Goal: Task Accomplishment & Management: Manage account settings

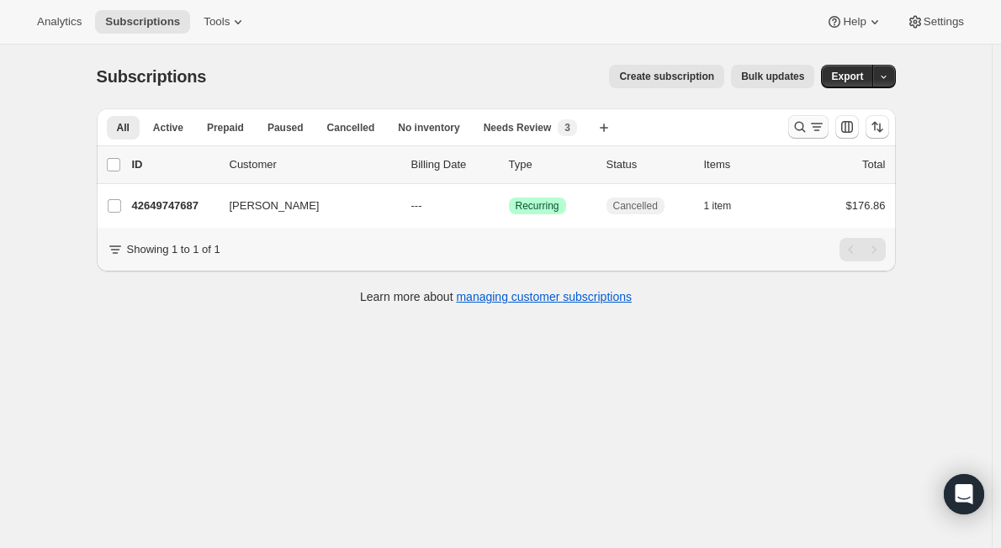
click at [801, 124] on icon "Search and filter results" at bounding box center [800, 127] width 17 height 17
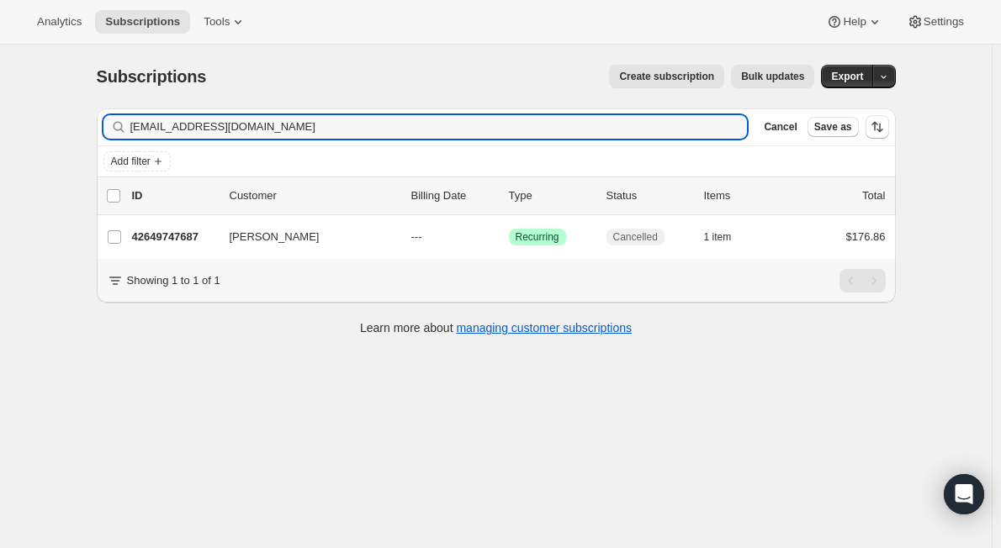
drag, startPoint x: 281, startPoint y: 126, endPoint x: -16, endPoint y: 131, distance: 297.0
click at [0, 131] on html "Analytics Subscriptions Tools Help Settings Skip to content Subscriptions. This…" at bounding box center [500, 274] width 1001 height 548
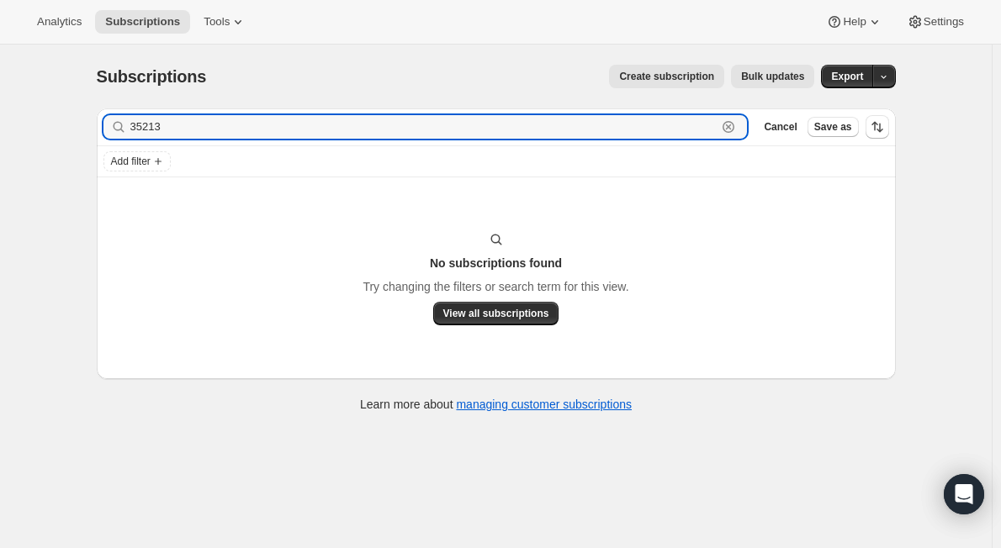
drag, startPoint x: 192, startPoint y: 124, endPoint x: 36, endPoint y: 123, distance: 155.6
click at [36, 123] on div "Subscriptions. This page is ready Subscriptions Create subscription Bulk update…" at bounding box center [496, 319] width 992 height 548
paste input "jennic1973@me.com"
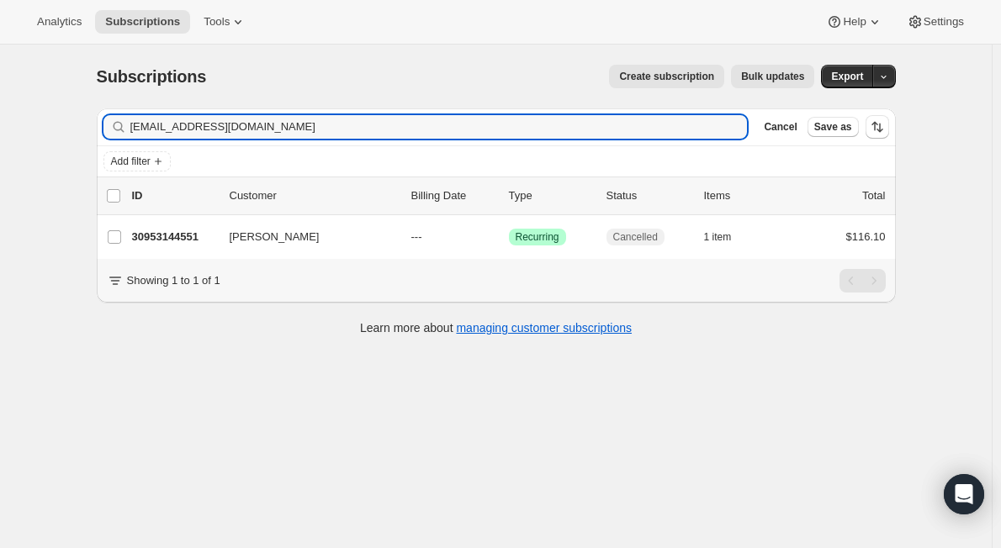
click at [262, 439] on div "Subscriptions. This page is ready Subscriptions Create subscription Bulk update…" at bounding box center [496, 319] width 992 height 548
drag, startPoint x: 262, startPoint y: 124, endPoint x: 13, endPoint y: 123, distance: 249.0
click at [13, 123] on div "Subscriptions. This page is ready Subscriptions Create subscription Bulk update…" at bounding box center [496, 319] width 992 height 548
paste input "rachelgallagher16@yahoo.com"
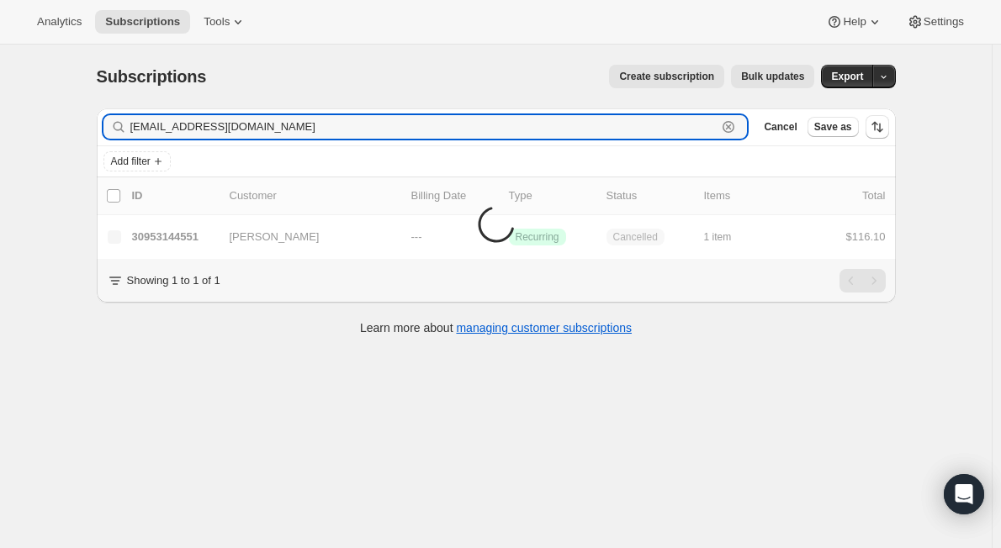
type input "rachelgallagher16@yahoo.com"
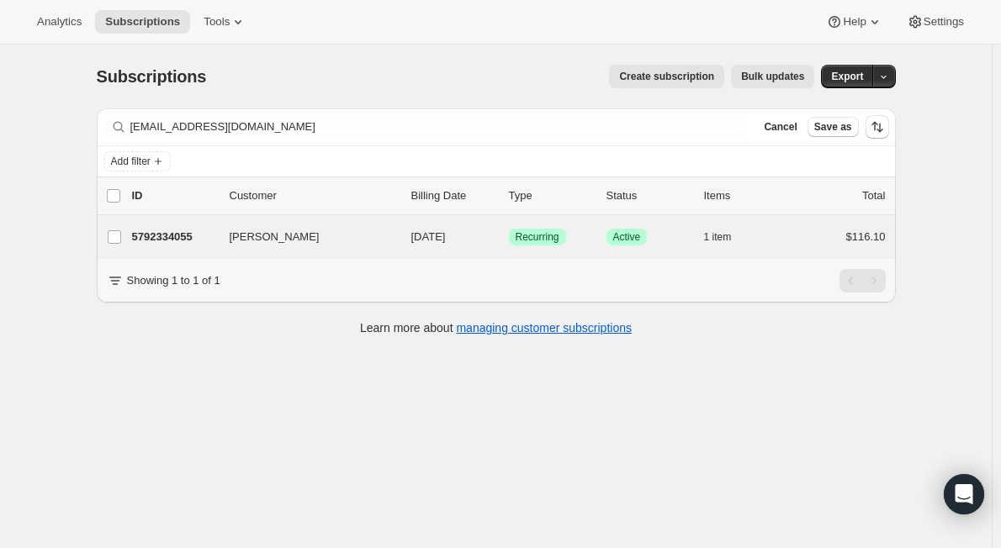
click at [173, 250] on div "Rachel Gallagher 5792334055 Rachel Gallagher 09/26/2025 Success Recurring Succe…" at bounding box center [496, 237] width 799 height 44
click at [216, 236] on p "5792334055" at bounding box center [174, 237] width 84 height 17
click at [177, 229] on p "5792334055" at bounding box center [174, 237] width 84 height 17
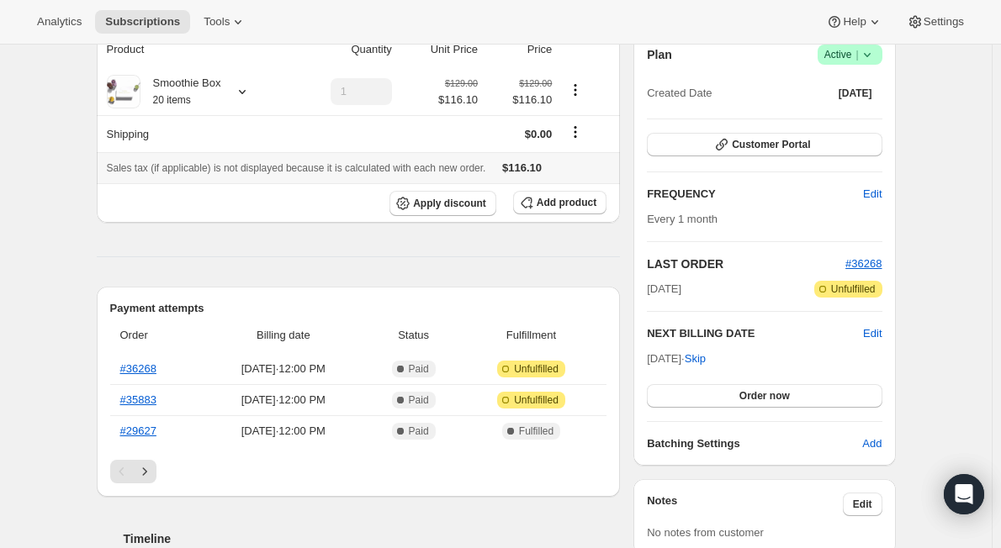
scroll to position [84, 0]
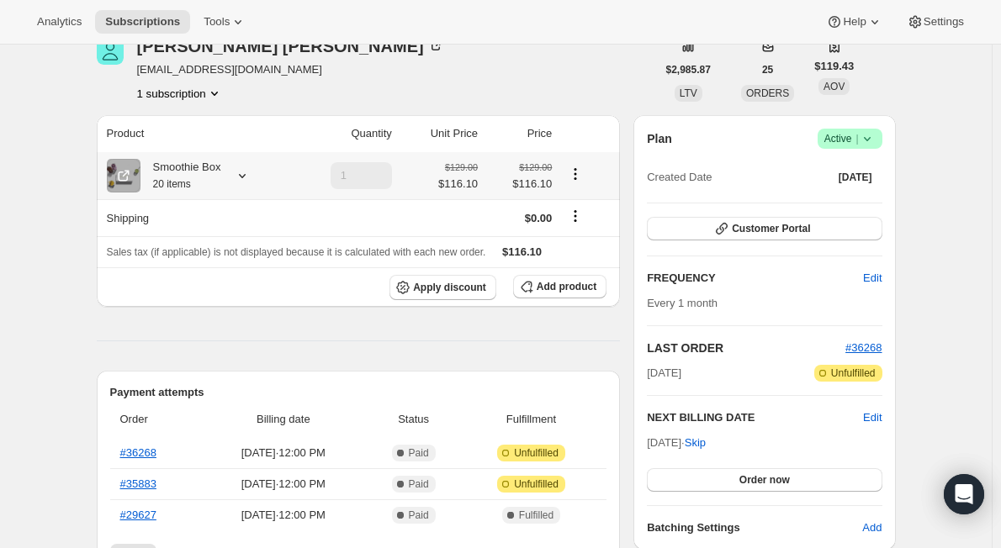
click at [232, 177] on div at bounding box center [239, 175] width 24 height 17
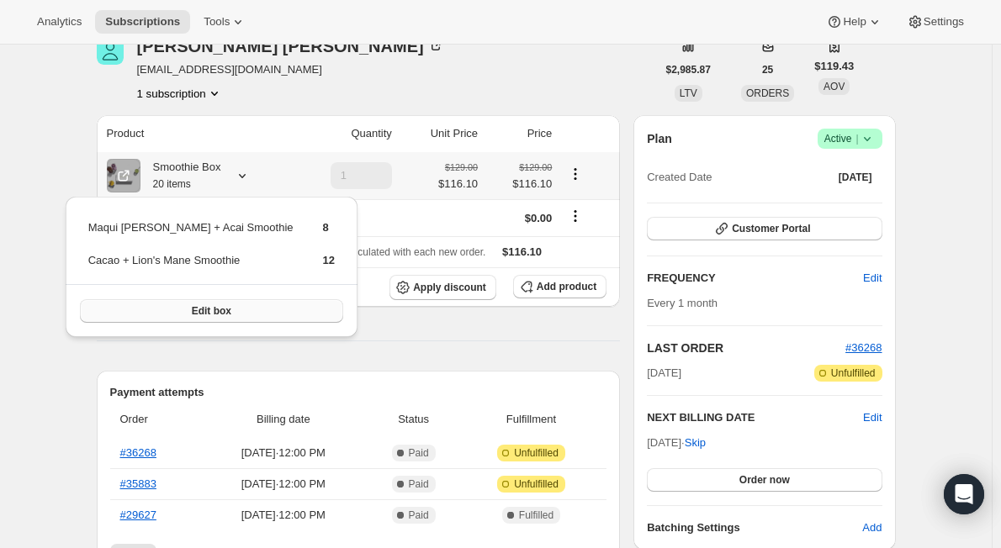
click at [221, 310] on button "Edit box" at bounding box center [211, 311] width 263 height 24
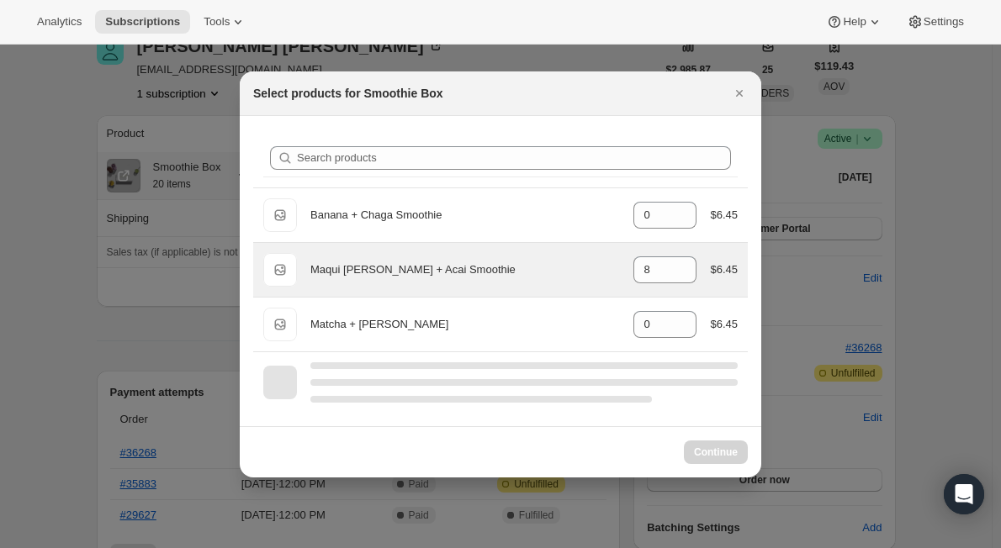
select select "gid://shopify/ProductVariant/44130277818599"
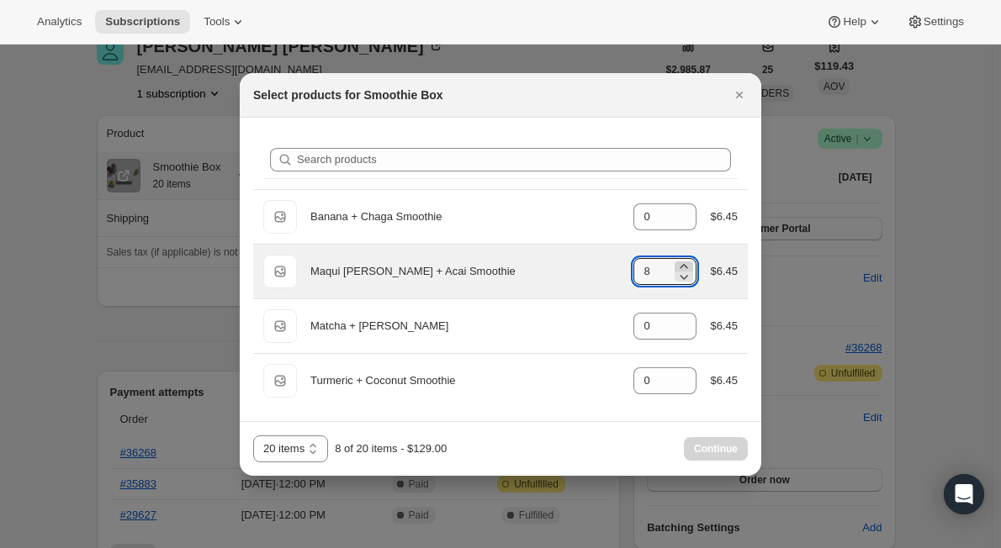
click at [681, 265] on icon ":r4u:" at bounding box center [683, 266] width 17 height 17
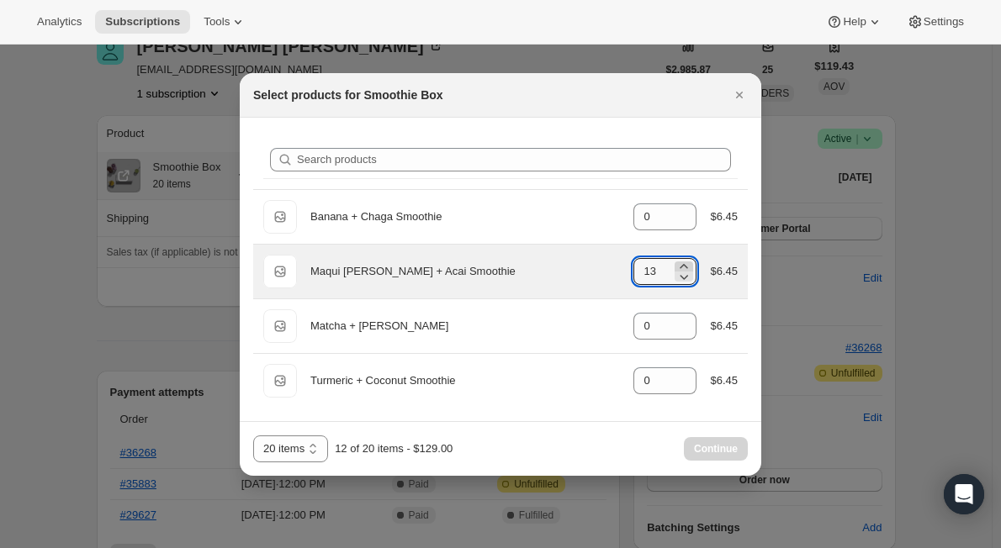
click at [681, 265] on icon ":r4u:" at bounding box center [683, 266] width 17 height 17
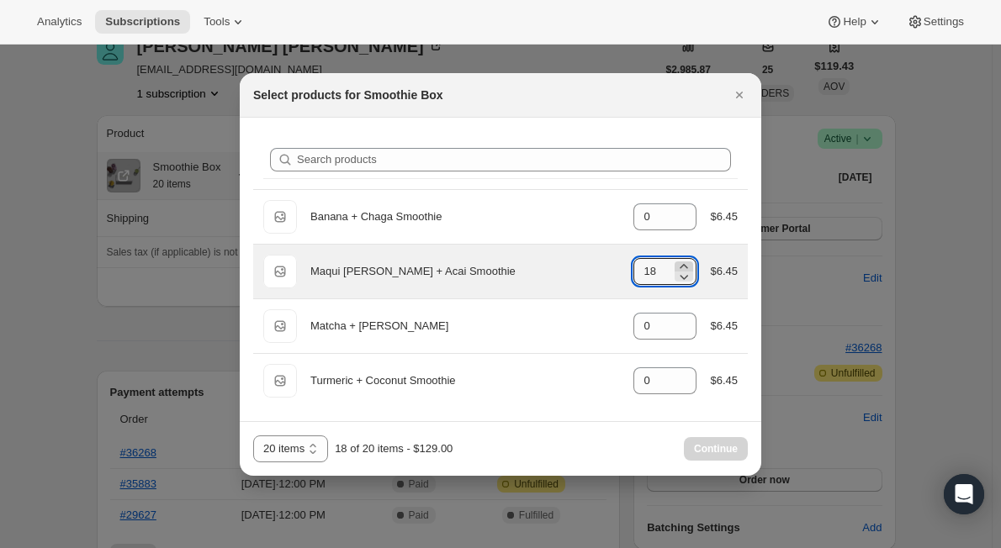
click at [681, 265] on icon ":r4u:" at bounding box center [683, 266] width 17 height 17
type input "20"
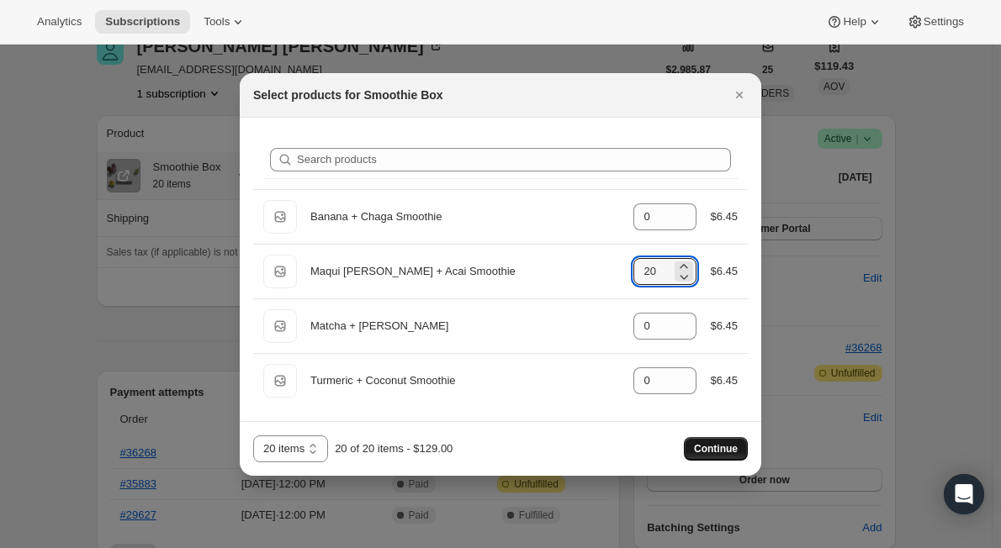
click at [701, 443] on span "Continue" at bounding box center [716, 448] width 44 height 13
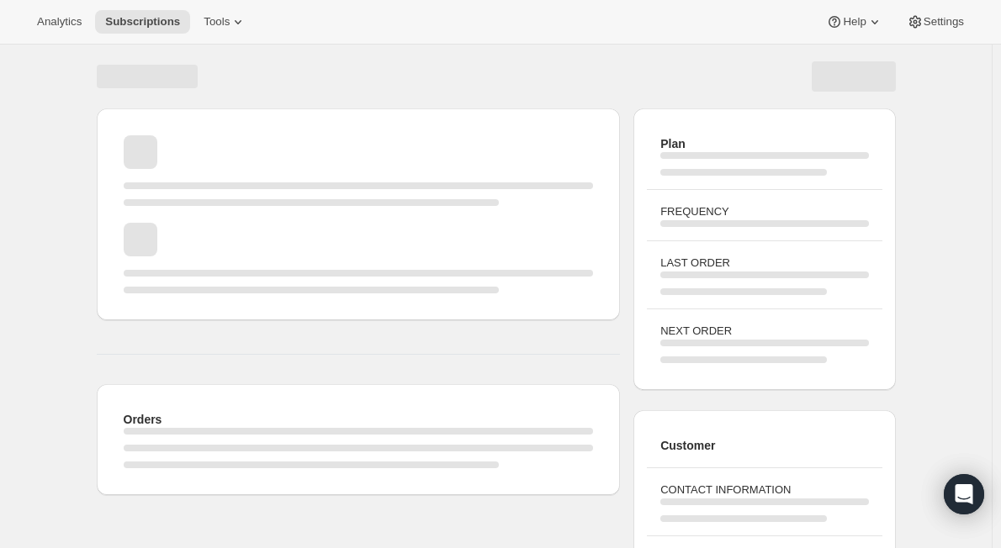
scroll to position [84, 0]
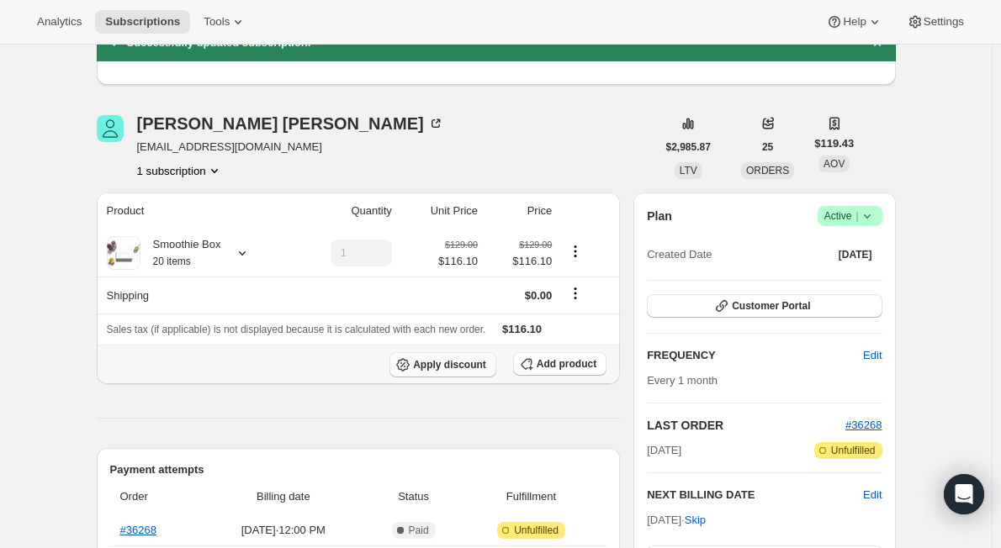
click at [459, 364] on span "Apply discount" at bounding box center [449, 364] width 73 height 13
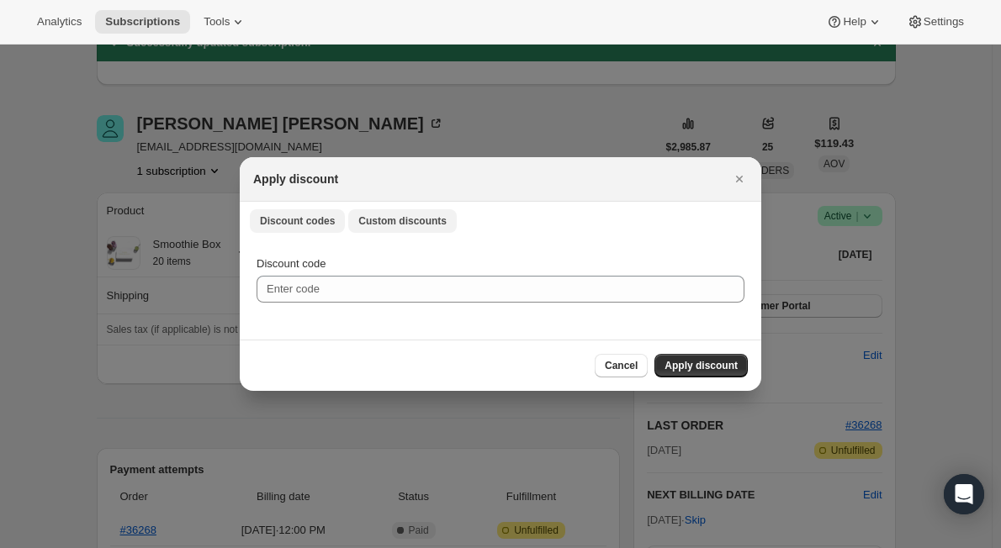
click at [392, 210] on button "Custom discounts" at bounding box center [402, 221] width 109 height 24
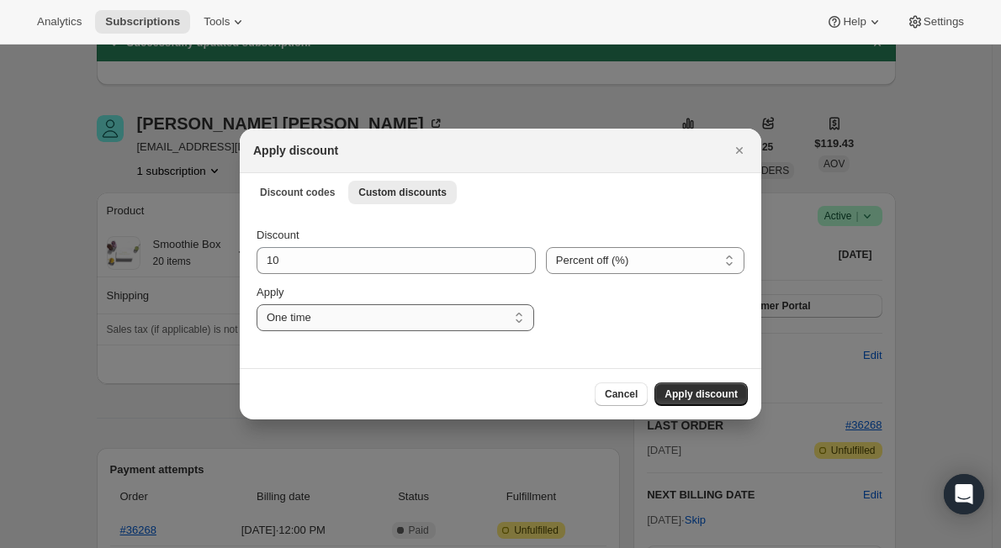
drag, startPoint x: 353, startPoint y: 316, endPoint x: 357, endPoint y: 331, distance: 14.9
click at [353, 316] on select "One time Specify instances... Indefinitely" at bounding box center [396, 317] width 278 height 27
select select "indefinitely"
click at [257, 304] on select "One time Specify instances... Indefinitely" at bounding box center [396, 317] width 278 height 27
click at [682, 396] on span "Apply discount" at bounding box center [700, 394] width 73 height 13
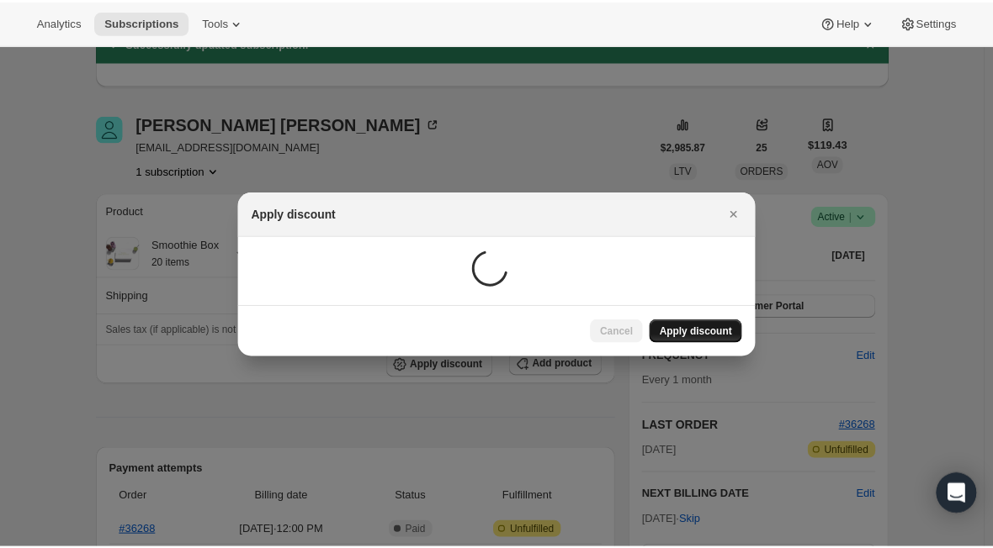
scroll to position [84, 0]
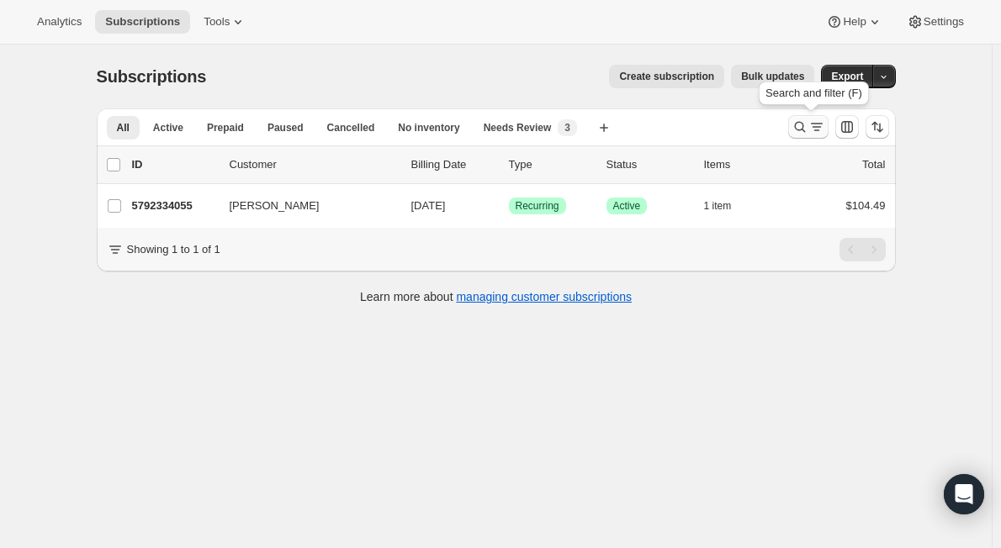
click at [797, 127] on icon "Search and filter results" at bounding box center [800, 127] width 17 height 17
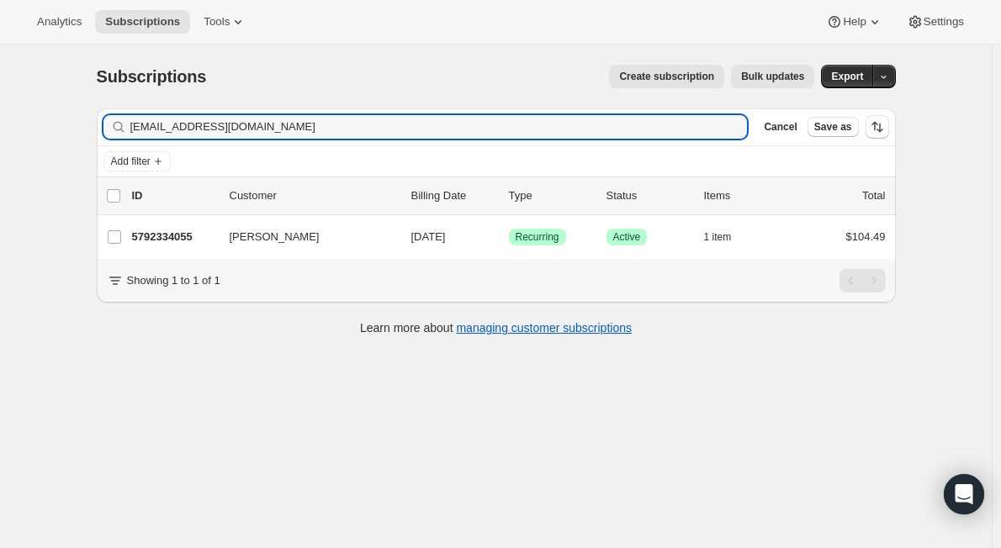
drag, startPoint x: 282, startPoint y: 123, endPoint x: 8, endPoint y: 111, distance: 273.6
click at [8, 112] on div "Subscriptions. This page is ready Subscriptions Create subscription Bulk update…" at bounding box center [496, 319] width 992 height 548
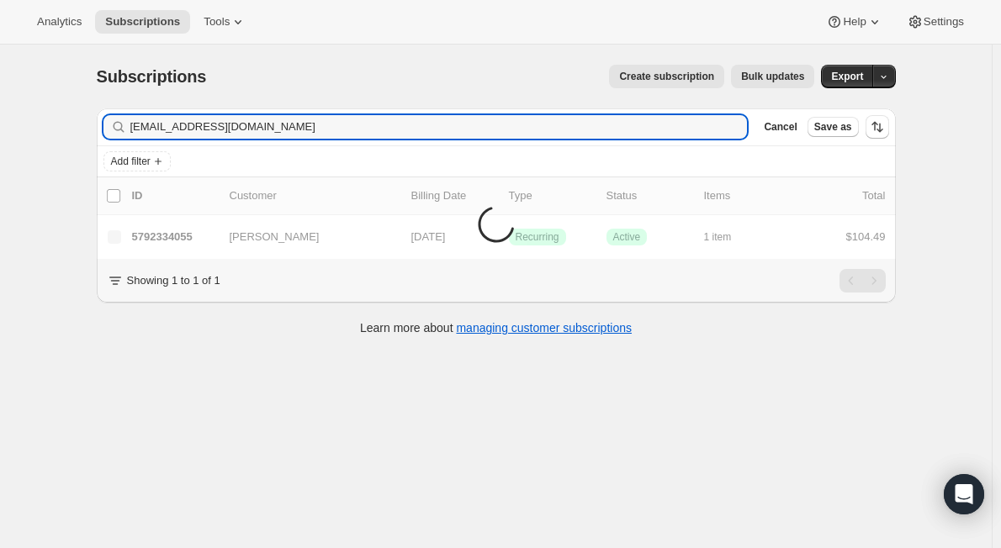
type input "jilharris@comcast.net"
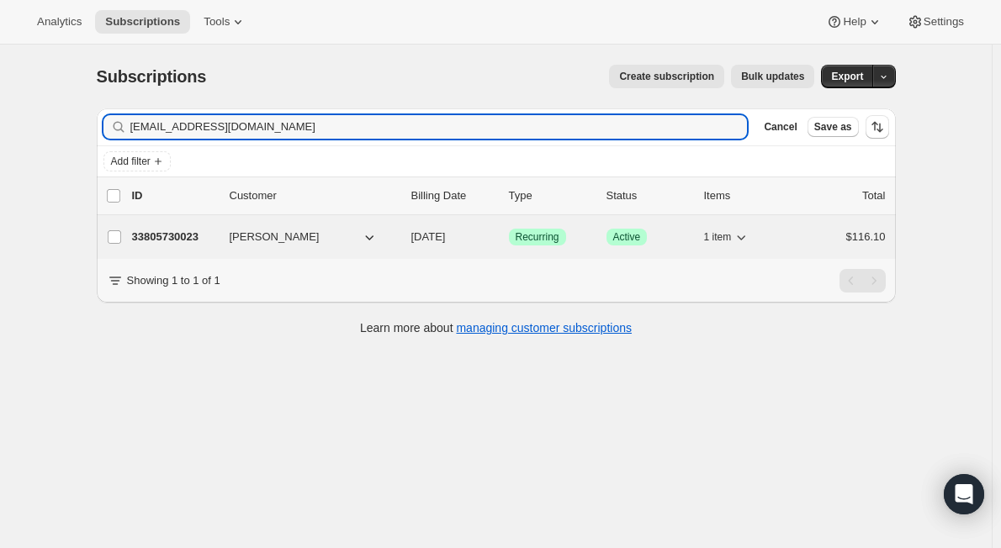
click at [185, 247] on div "33805730023 Jil W Harris 10/15/2025 Success Recurring Success Active 1 item $11…" at bounding box center [509, 237] width 754 height 24
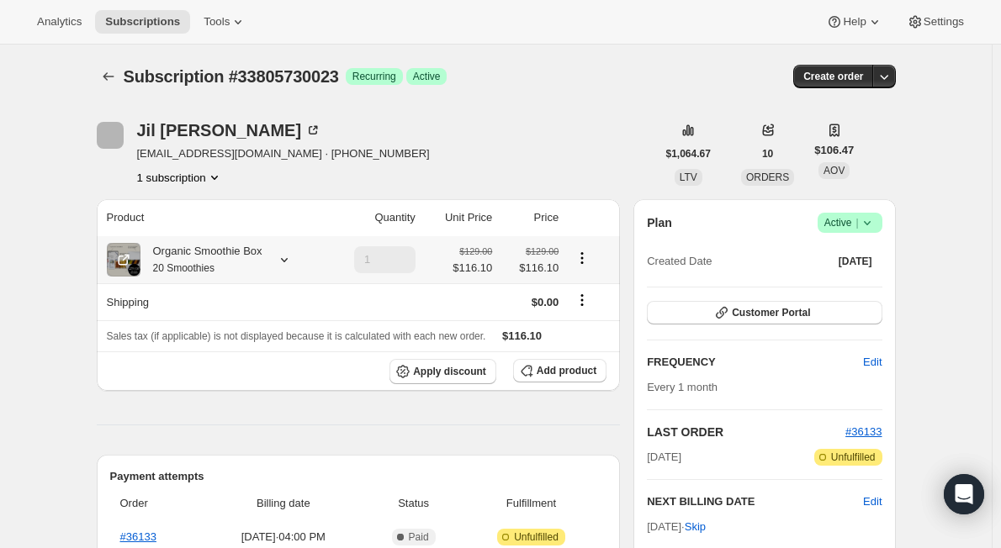
click at [289, 256] on icon at bounding box center [284, 259] width 17 height 17
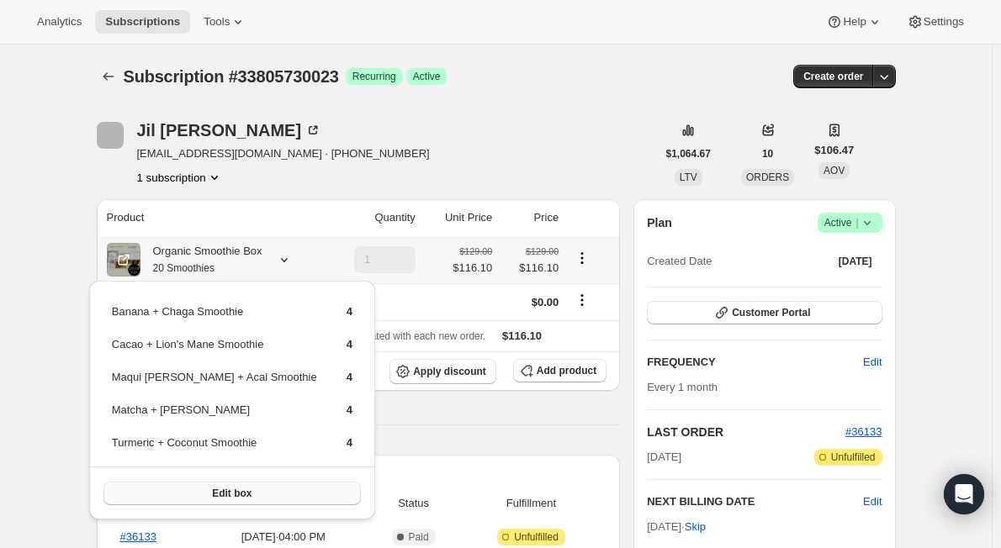
click at [230, 494] on button "Edit box" at bounding box center [231, 494] width 257 height 24
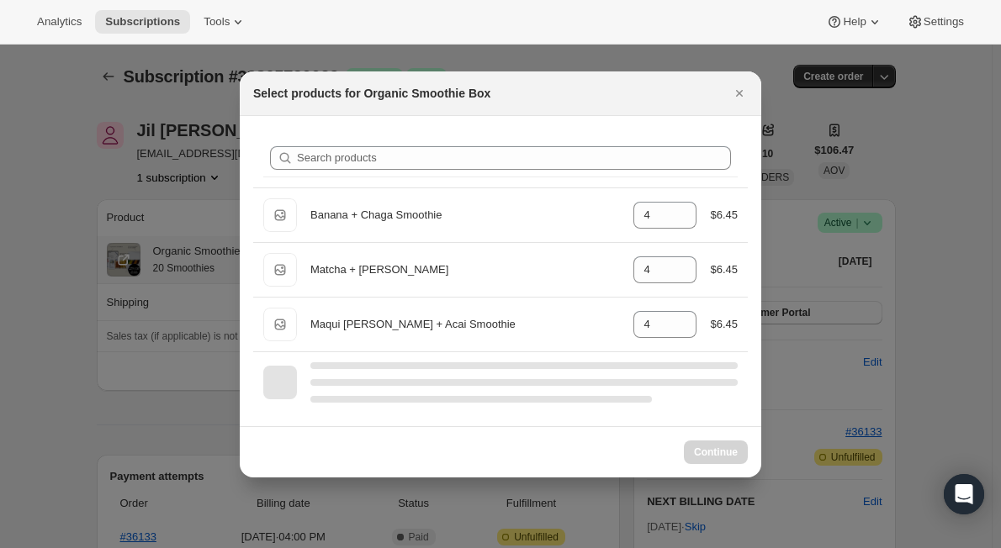
select select "gid://shopify/ProductVariant/47036929409255"
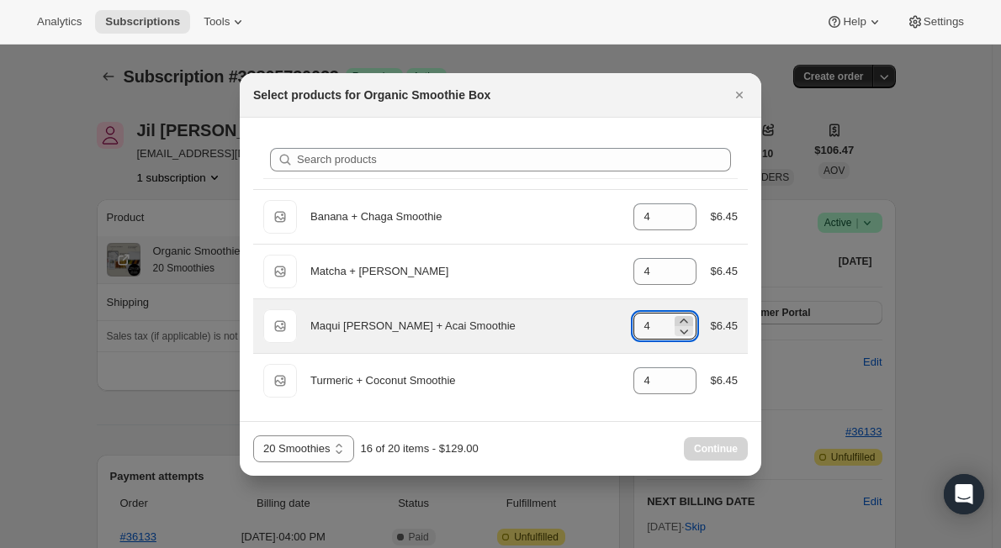
click at [684, 321] on icon ":r4h:" at bounding box center [683, 321] width 17 height 17
type input "6"
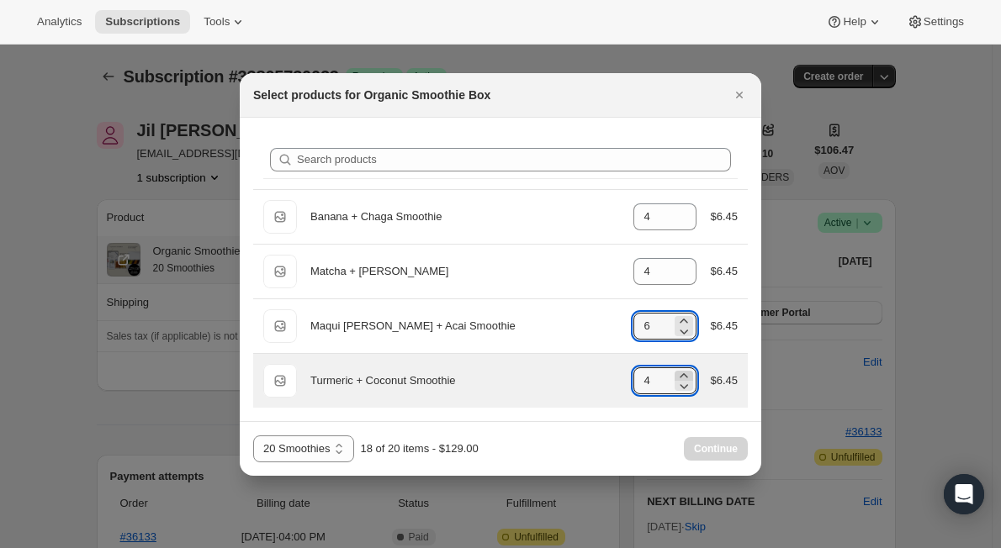
click at [689, 373] on icon ":r4h:" at bounding box center [683, 376] width 17 height 17
type input "6"
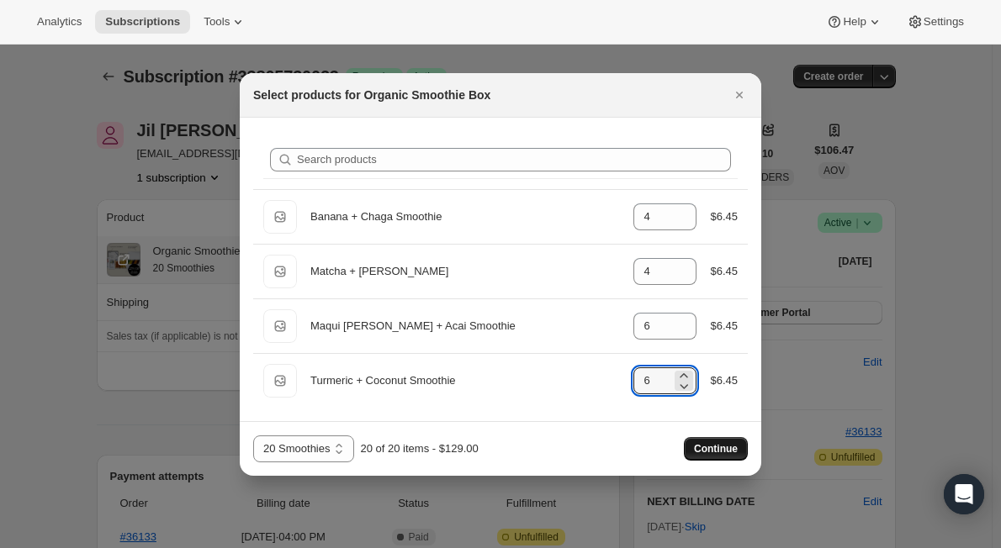
click at [707, 442] on span "Continue" at bounding box center [716, 448] width 44 height 13
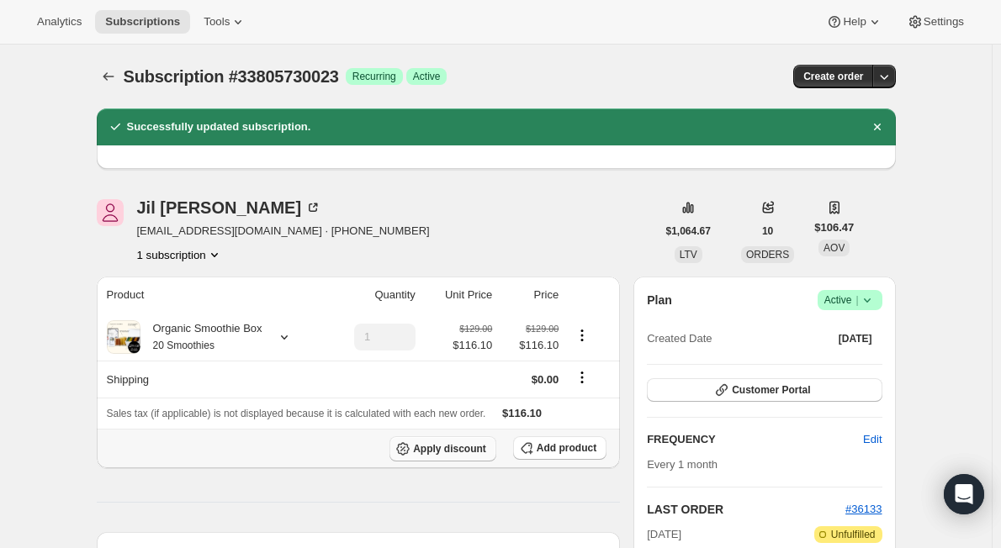
click at [459, 447] on span "Apply discount" at bounding box center [449, 448] width 73 height 13
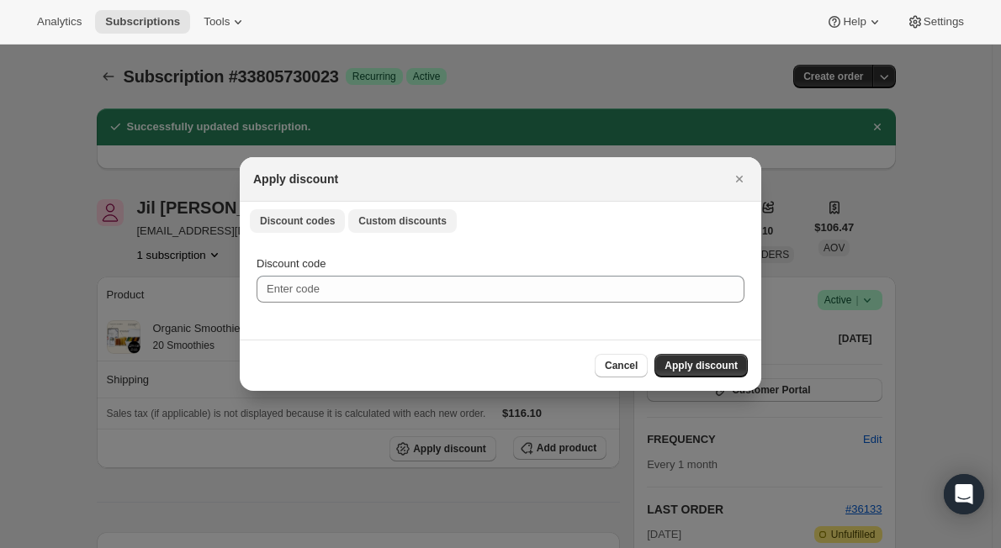
click at [389, 223] on span "Custom discounts" at bounding box center [402, 220] width 88 height 13
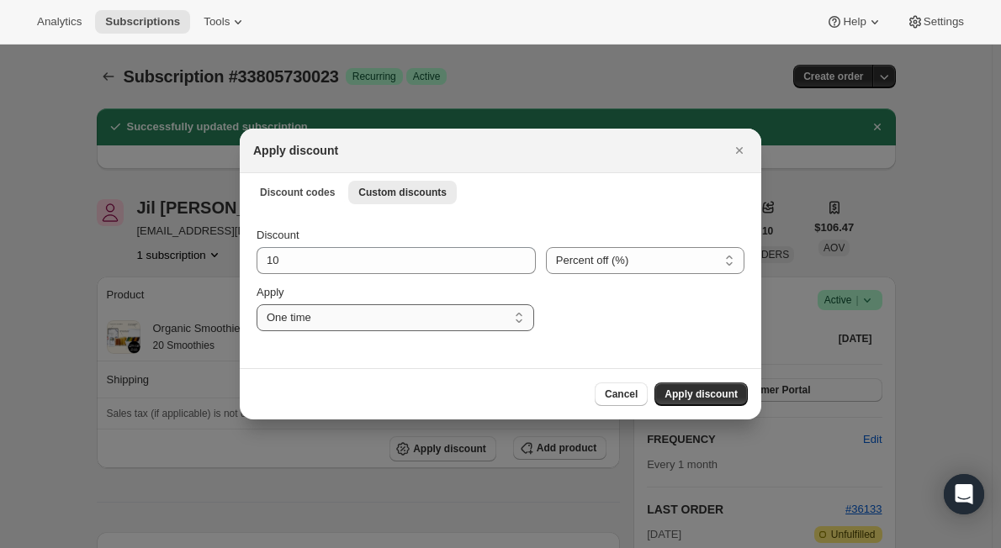
click at [313, 327] on select "One time Specify instances... Indefinitely" at bounding box center [396, 317] width 278 height 27
select select "indefinitely"
click at [257, 304] on select "One time Specify instances... Indefinitely" at bounding box center [396, 317] width 278 height 27
click at [687, 391] on span "Apply discount" at bounding box center [700, 394] width 73 height 13
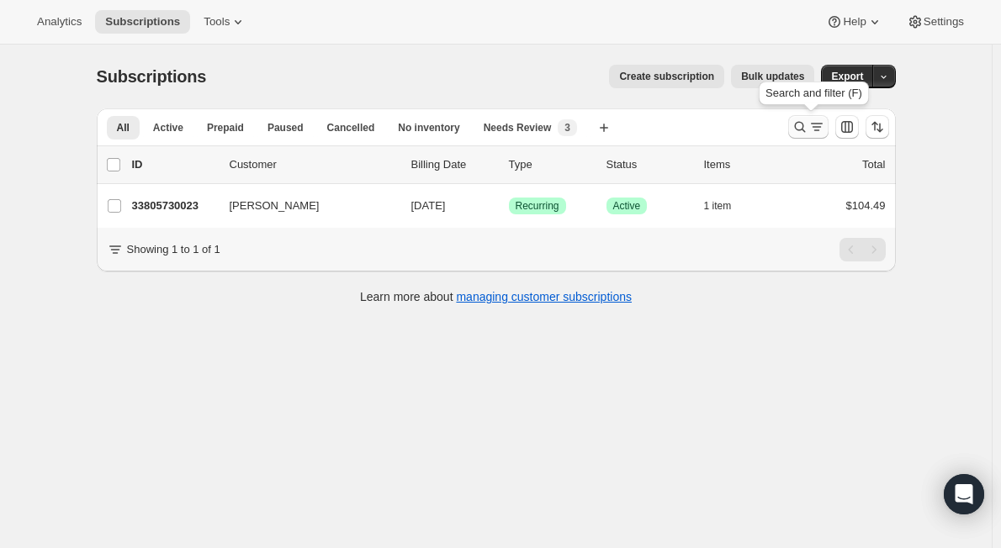
click at [803, 126] on icon "Search and filter results" at bounding box center [800, 127] width 17 height 17
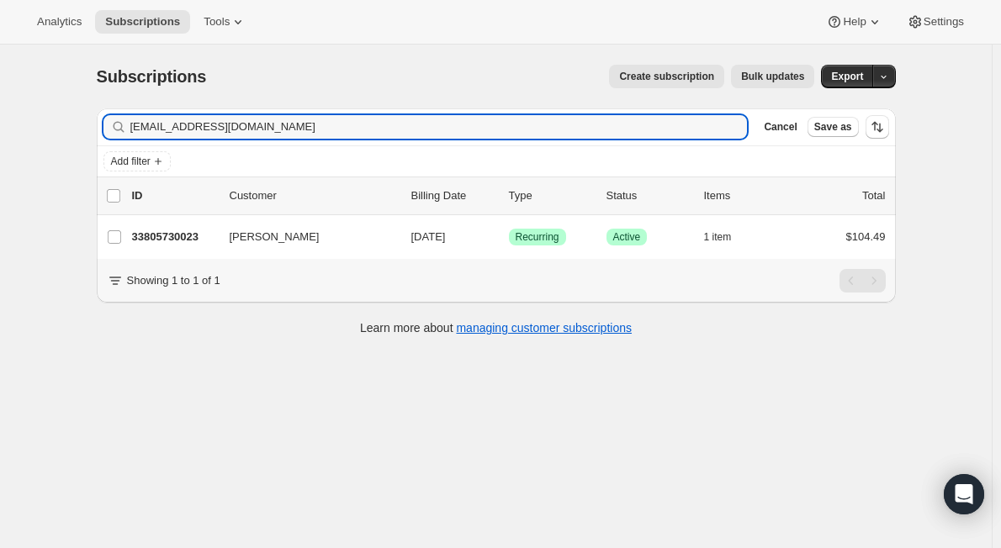
drag, startPoint x: 313, startPoint y: 134, endPoint x: -58, endPoint y: 119, distance: 371.2
click at [0, 119] on html "Analytics Subscriptions Tools Help Settings Skip to content Subscriptions. This…" at bounding box center [500, 274] width 1001 height 548
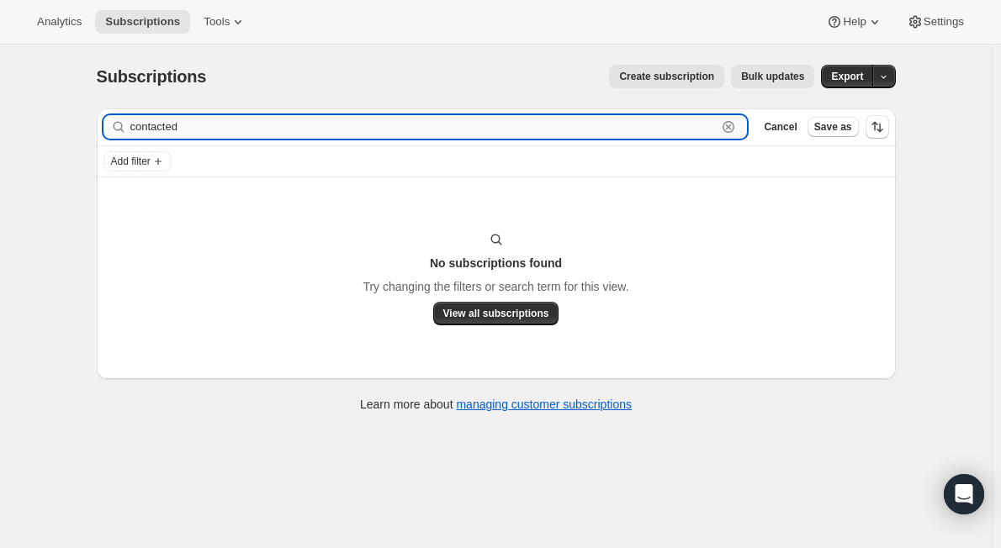
click at [297, 131] on input "contacted" at bounding box center [423, 127] width 587 height 24
drag, startPoint x: 258, startPoint y: 128, endPoint x: 67, endPoint y: 130, distance: 191.0
click at [67, 130] on div "Subscriptions. This page is ready Subscriptions Create subscription Bulk update…" at bounding box center [496, 319] width 992 height 548
paste input "rachelgallagher16@yahoo.com"
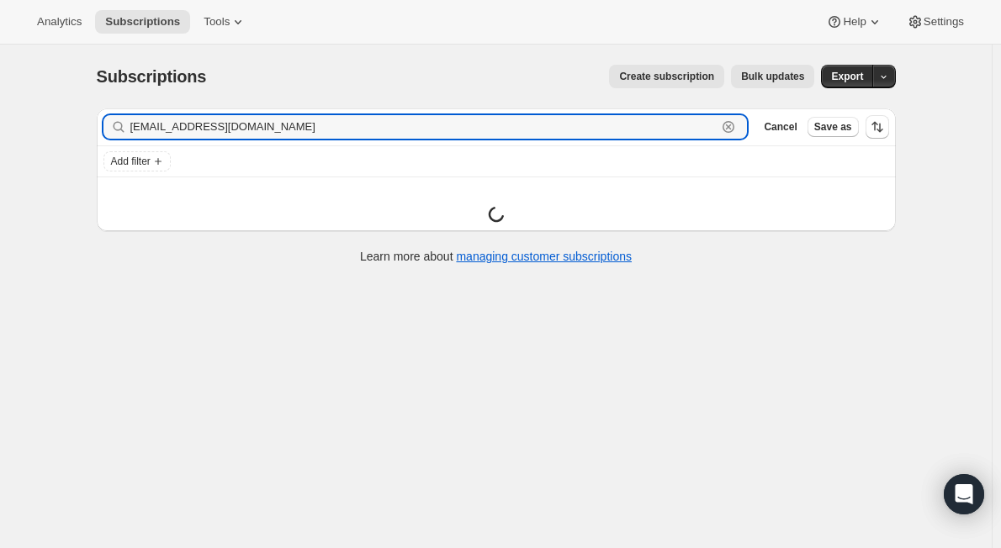
type input "rachelgallagher16@yahoo.com"
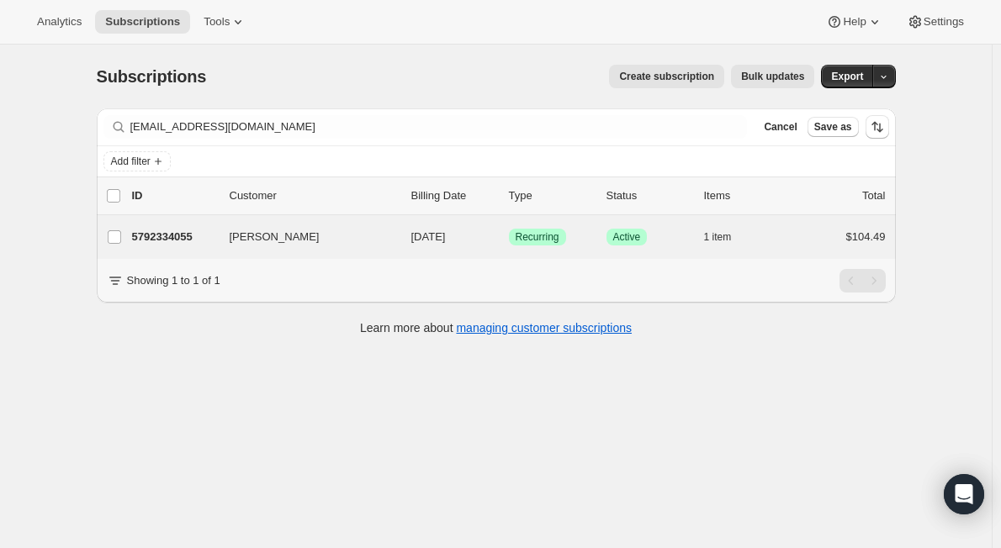
click at [233, 253] on div "Rachel Gallagher 5792334055 Rachel Gallagher 09/26/2025 Success Recurring Succe…" at bounding box center [496, 237] width 799 height 44
click at [214, 236] on p "5792334055" at bounding box center [174, 237] width 84 height 17
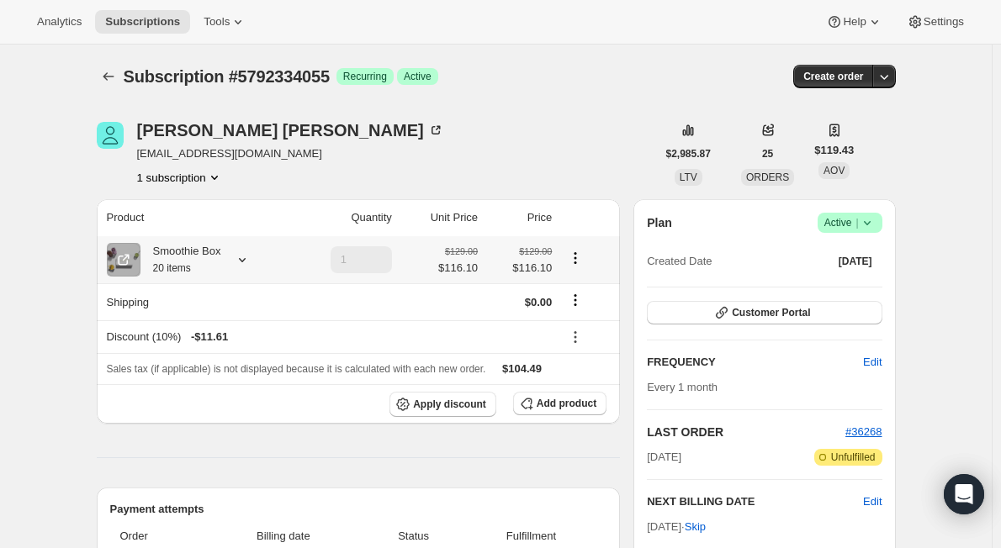
click at [247, 262] on icon at bounding box center [242, 259] width 17 height 17
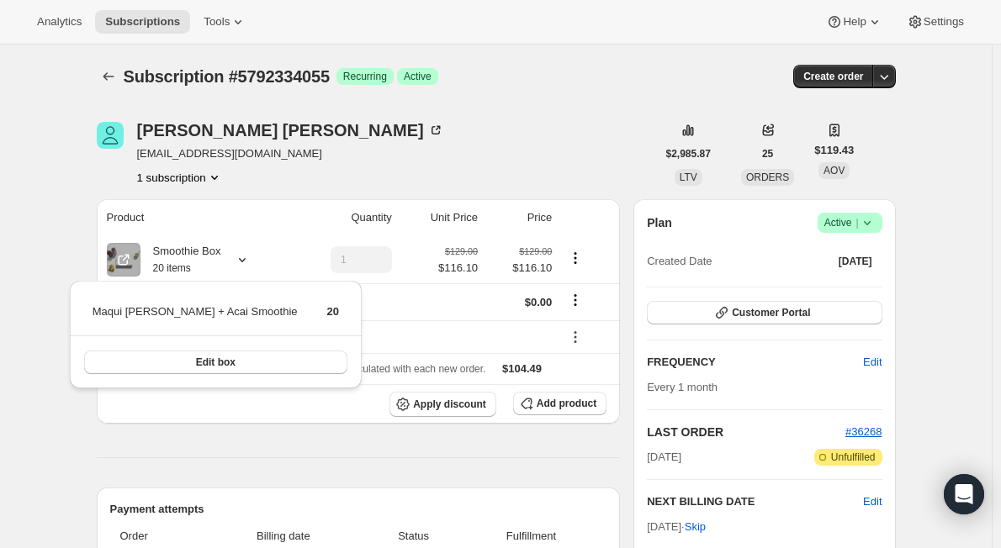
click at [545, 90] on div "Subscription #5792334055. This page is ready Subscription #5792334055 Success R…" at bounding box center [496, 77] width 799 height 64
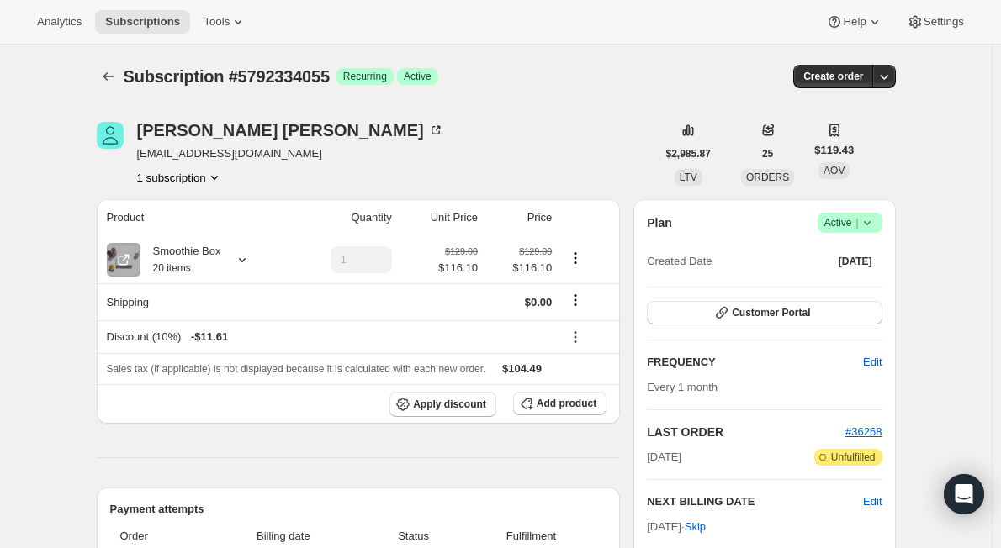
click at [874, 226] on icon at bounding box center [867, 222] width 17 height 17
click at [866, 262] on span "Pause subscription" at bounding box center [853, 256] width 93 height 13
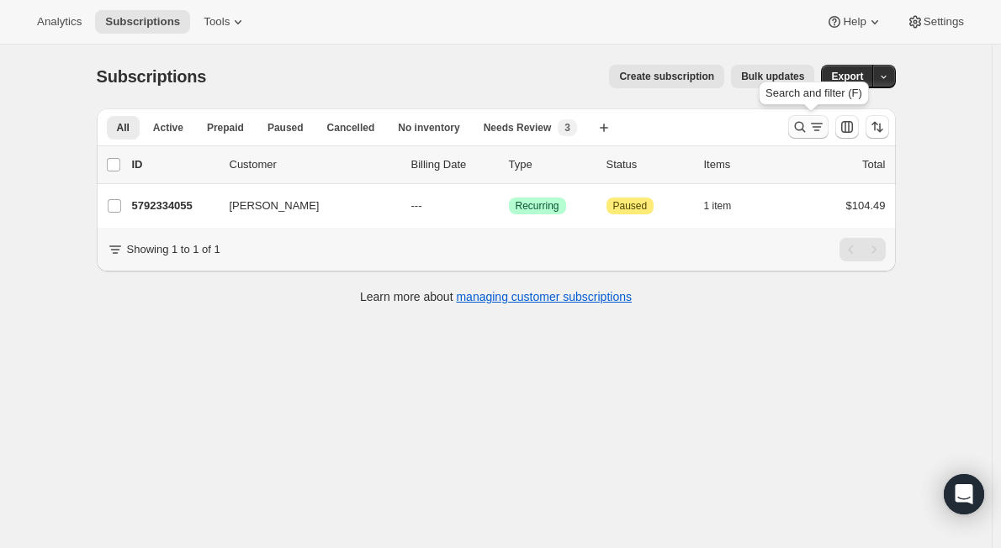
click at [803, 124] on icon "Search and filter results" at bounding box center [800, 127] width 17 height 17
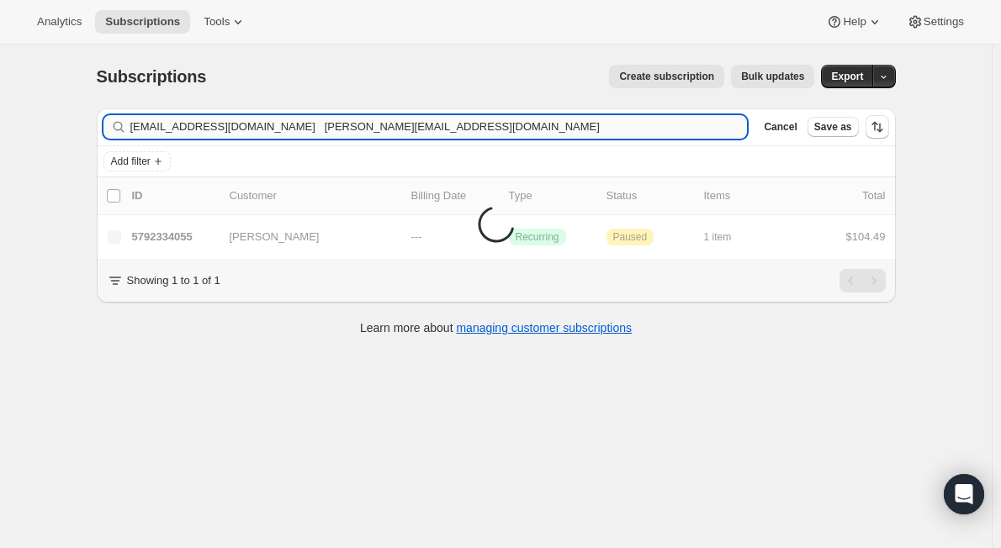
click at [424, 130] on input "rachelgallagher16@yahoo.com elizabeth@jacksonptrs.com" at bounding box center [438, 127] width 617 height 24
type input "elizabeth@jacksonptrs.com"
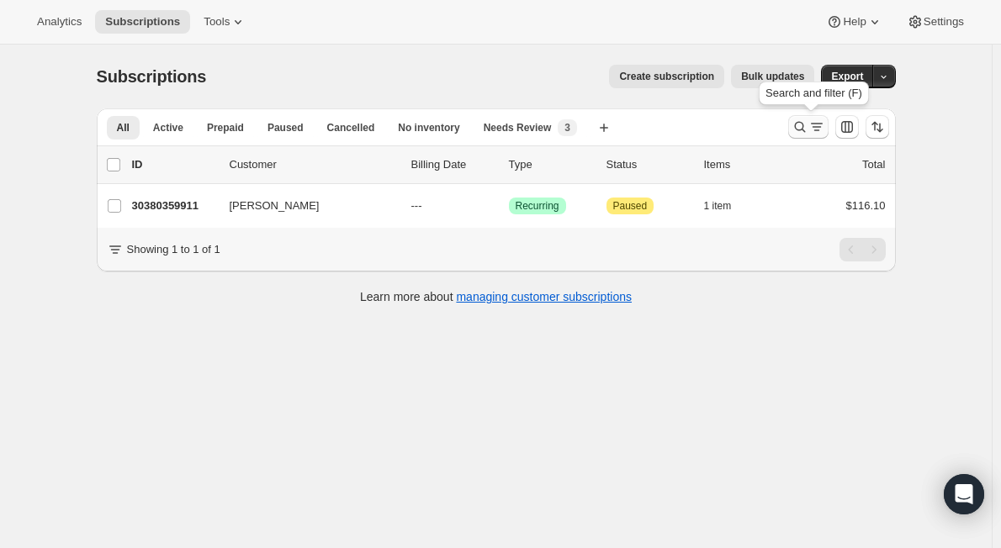
click at [808, 130] on icon "Search and filter results" at bounding box center [800, 127] width 17 height 17
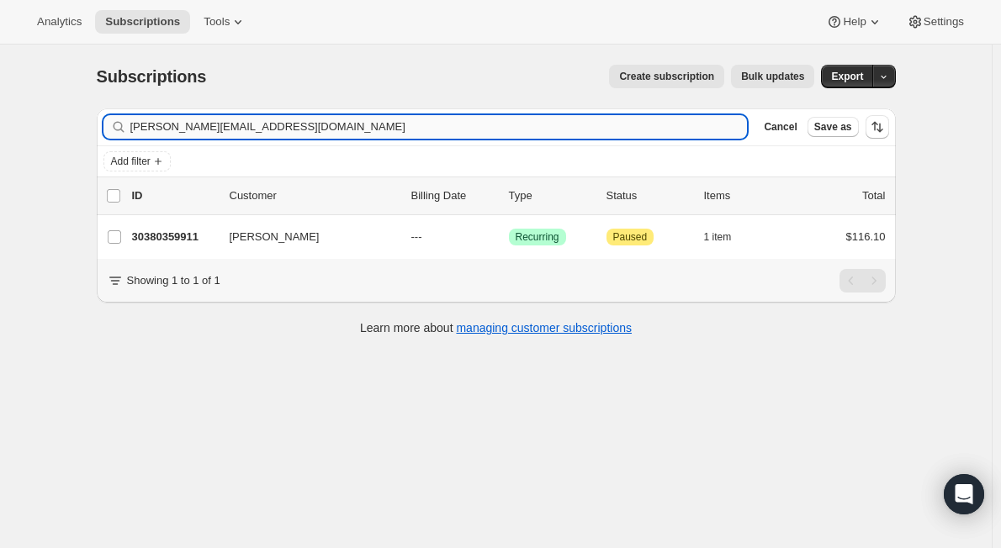
click at [200, 120] on input "elizabeth@jacksonptrs.com" at bounding box center [438, 127] width 617 height 24
type input "jilharris@comcast.net"
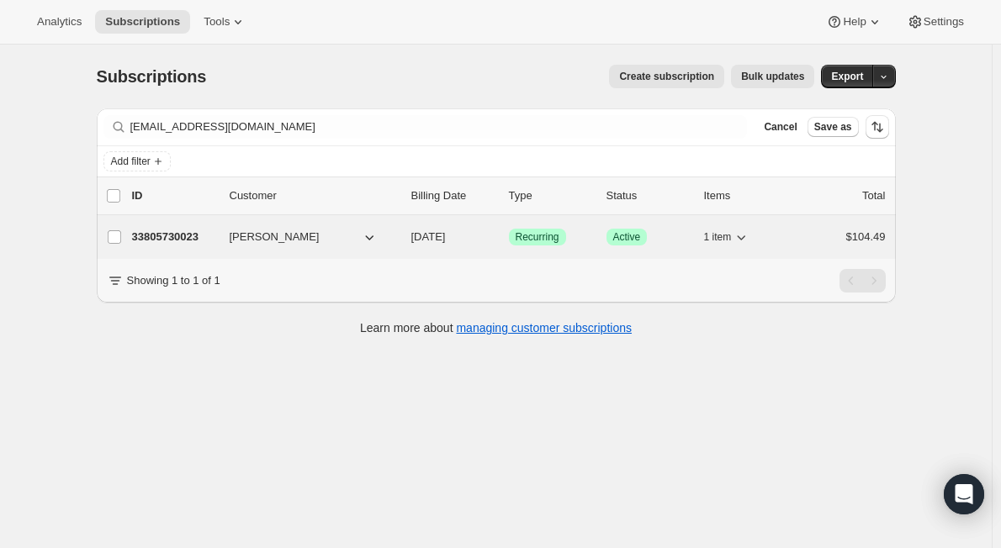
click at [190, 240] on p "33805730023" at bounding box center [174, 237] width 84 height 17
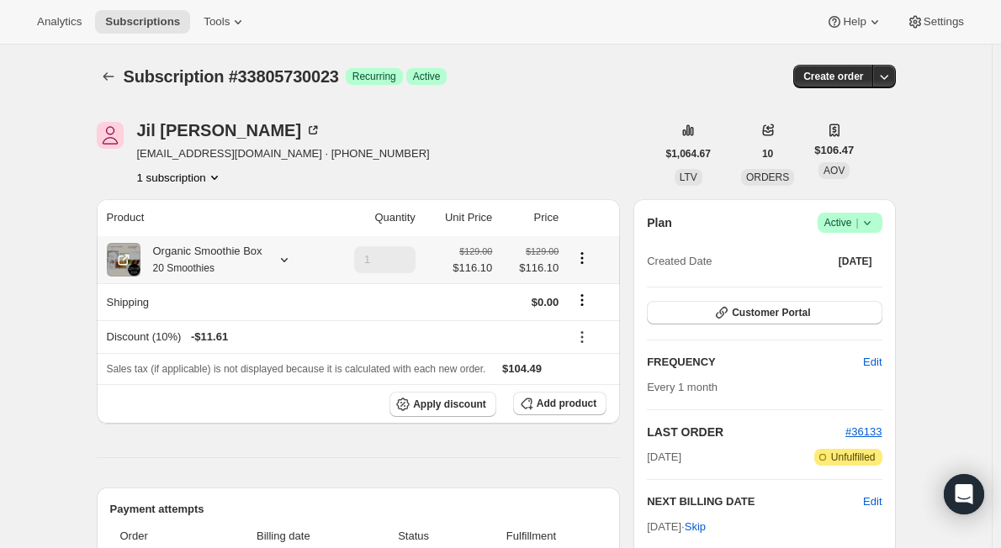
click at [288, 256] on icon at bounding box center [284, 259] width 17 height 17
